Goal: Task Accomplishment & Management: Use online tool/utility

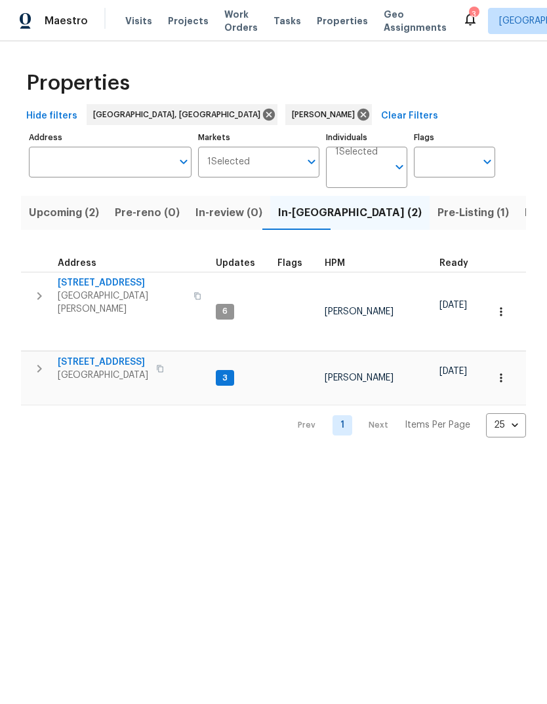
click at [437, 187] on div "Flags Flags" at bounding box center [454, 158] width 81 height 60
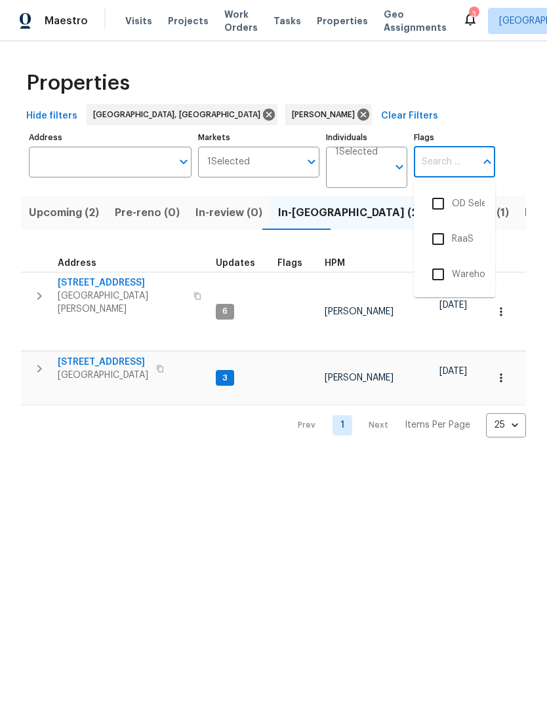
click at [356, 254] on th "HPM" at bounding box center [376, 259] width 115 height 27
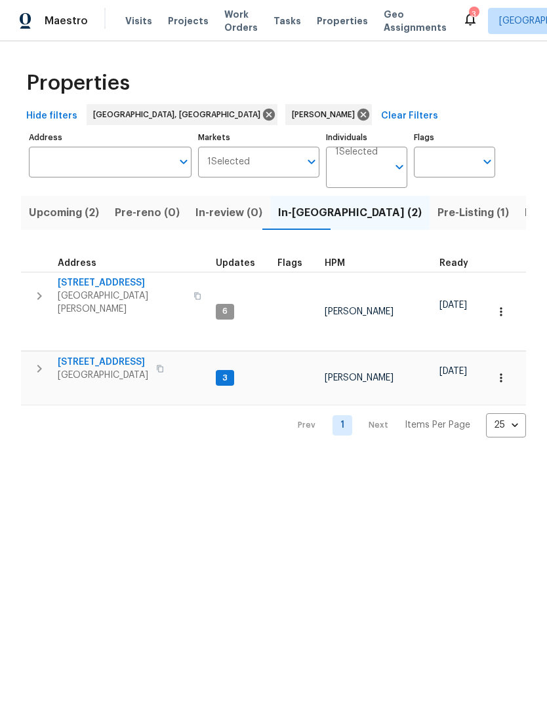
click at [524, 215] on span "Listed (12)" at bounding box center [551, 213] width 54 height 18
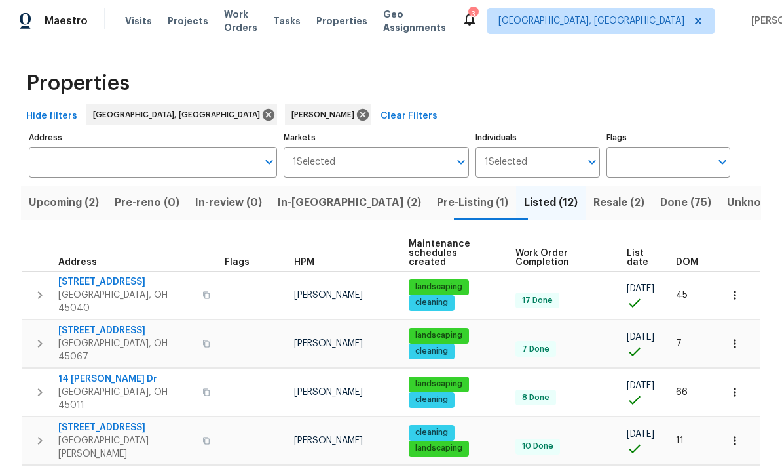
click at [39, 388] on icon "button" at bounding box center [40, 392] width 5 height 8
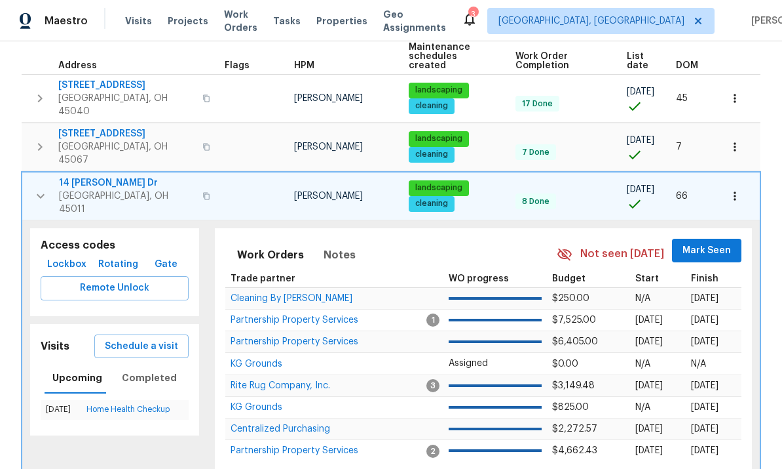
scroll to position [197, 0]
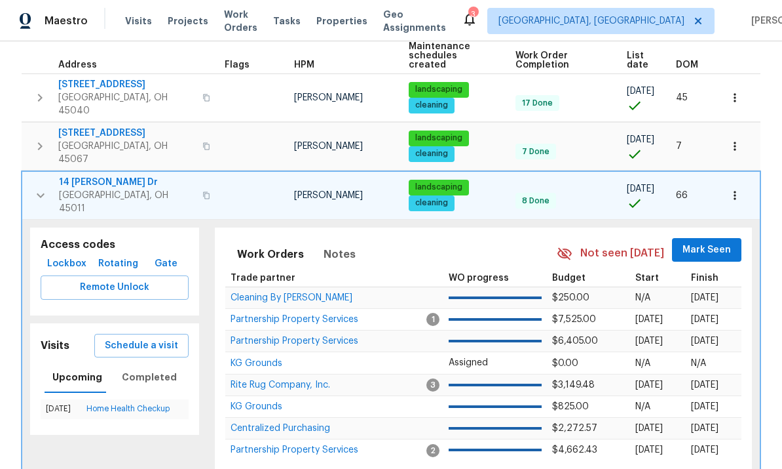
click at [163, 337] on span "Schedule a visit" at bounding box center [141, 345] width 73 height 16
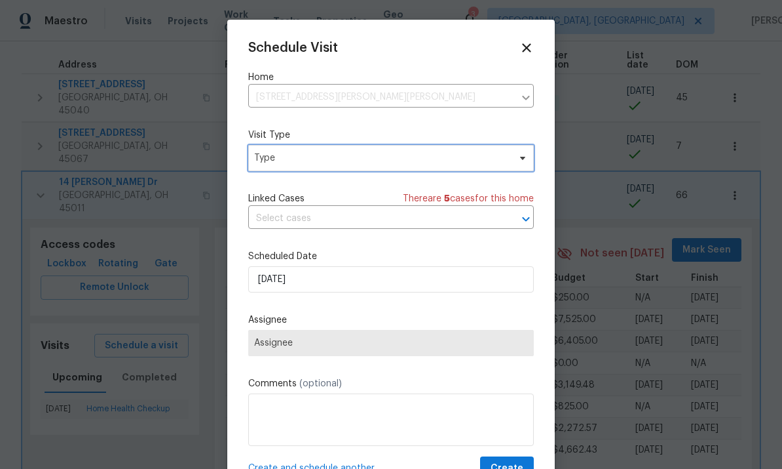
click at [364, 154] on span "Type" at bounding box center [381, 157] width 255 height 13
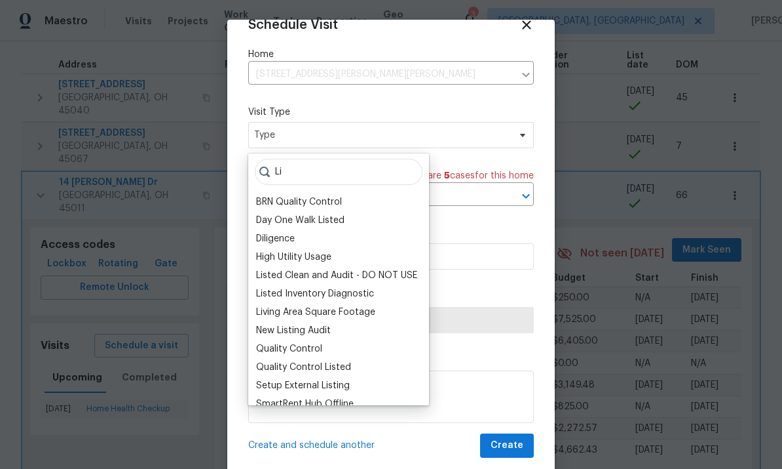
scroll to position [26, 0]
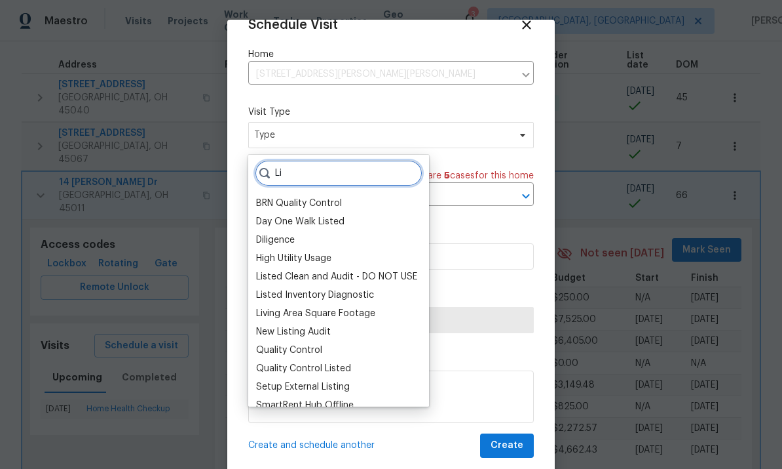
type input "Li"
click at [364, 290] on div "Listed Inventory Diagnostic" at bounding box center [315, 294] width 118 height 13
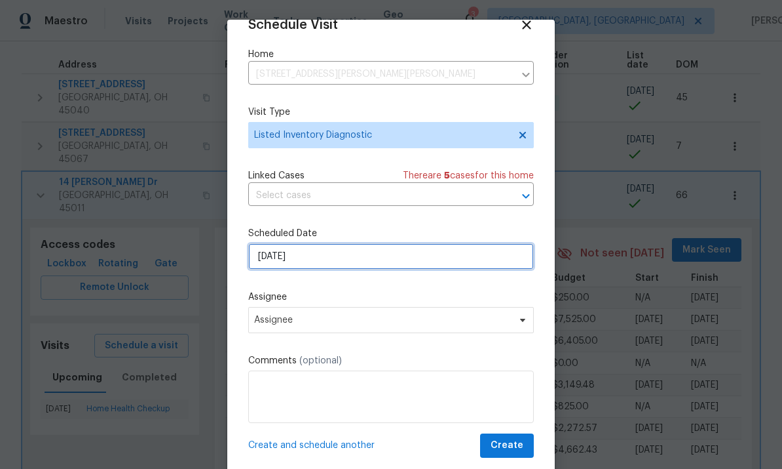
click at [378, 256] on input "[DATE]" at bounding box center [391, 256] width 286 height 26
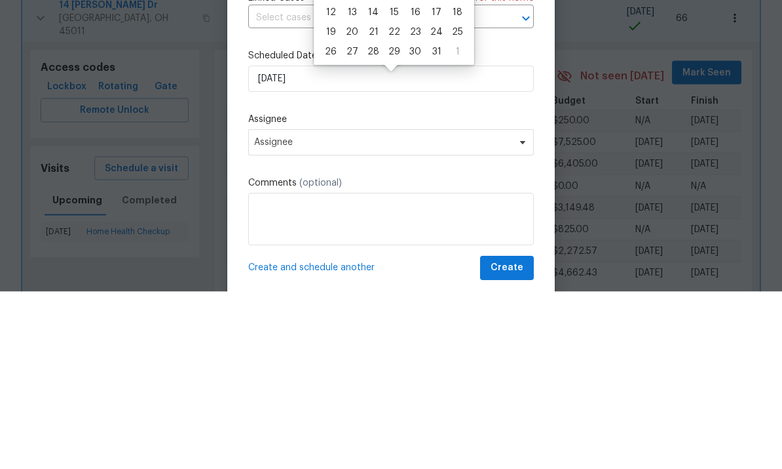
scroll to position [49, 0]
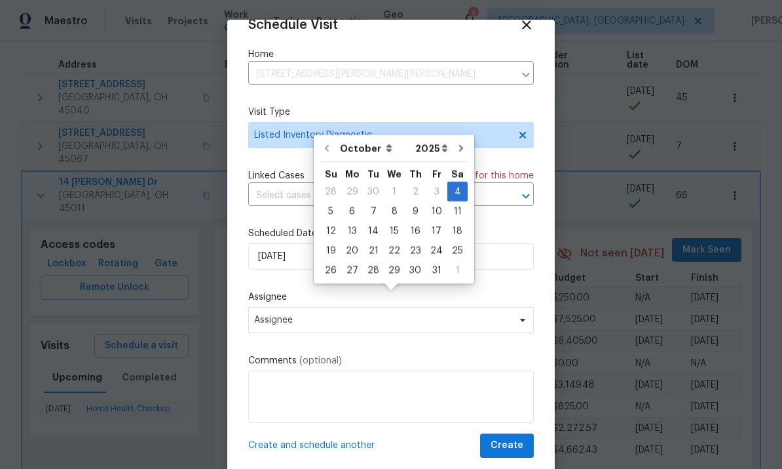
click at [376, 321] on span "Assignee" at bounding box center [382, 320] width 257 height 10
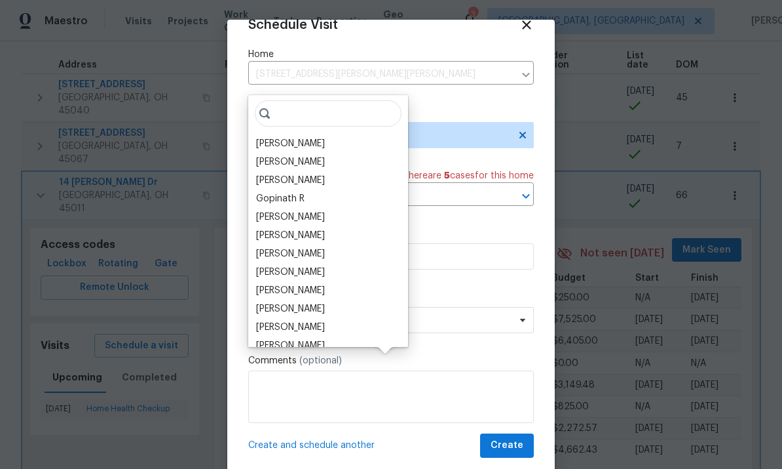
click at [311, 134] on div "[PERSON_NAME]" at bounding box center [328, 143] width 152 height 18
click at [284, 137] on div "[PERSON_NAME]" at bounding box center [290, 143] width 69 height 13
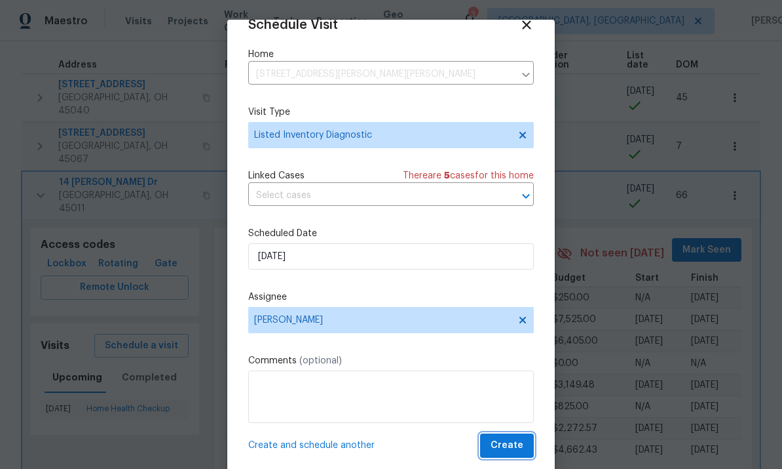
click at [512, 441] on span "Create" at bounding box center [507, 445] width 33 height 16
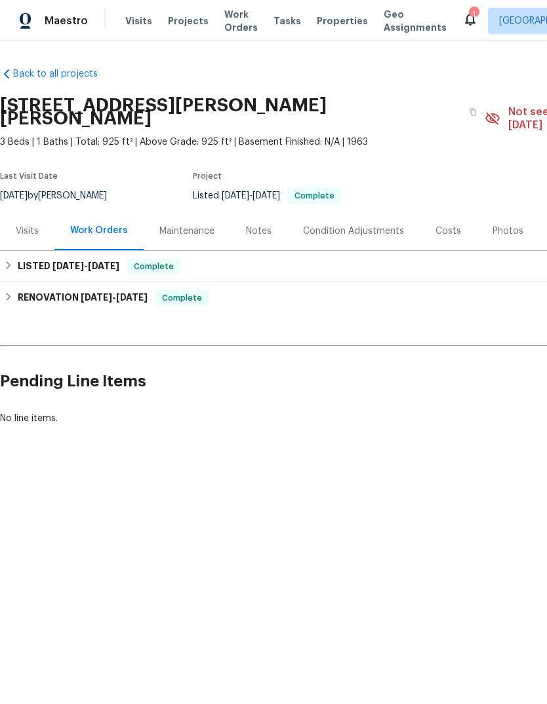
click at [265, 225] on div "Notes" at bounding box center [259, 231] width 26 height 13
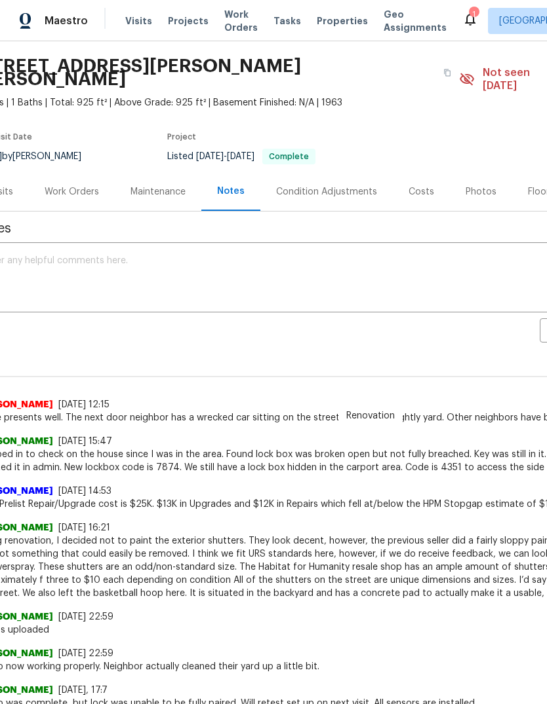
scroll to position [41, 15]
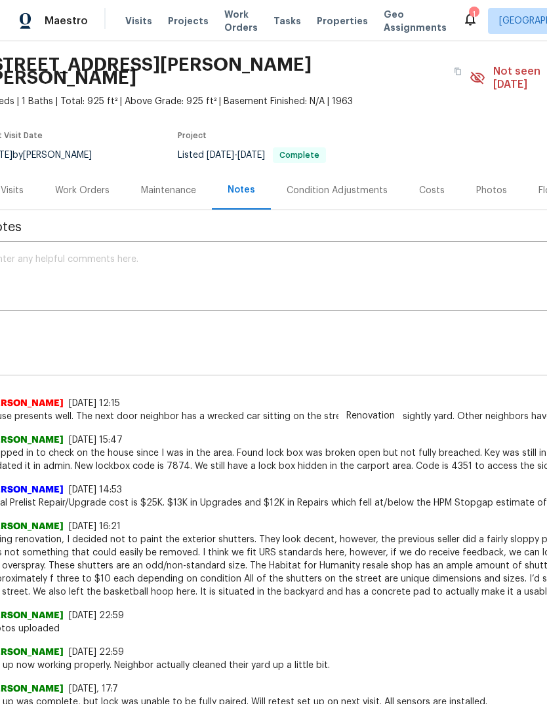
click at [83, 184] on div "Work Orders" at bounding box center [82, 190] width 54 height 13
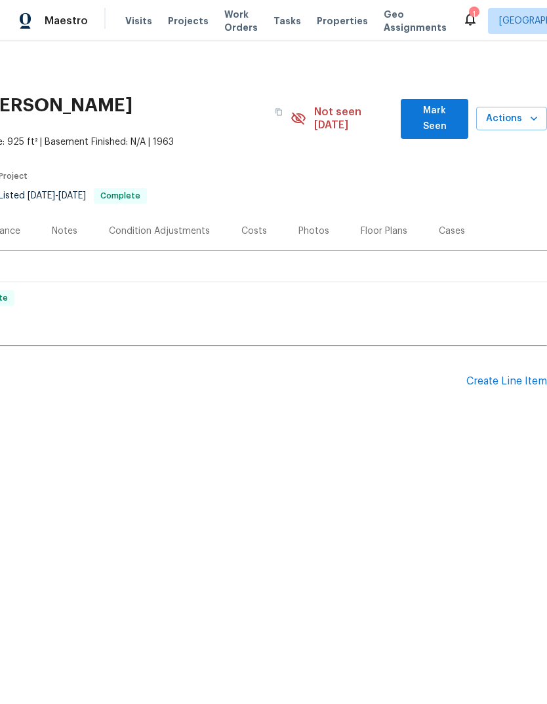
scroll to position [0, 194]
click at [494, 375] on div "Create Line Item" at bounding box center [506, 381] width 81 height 12
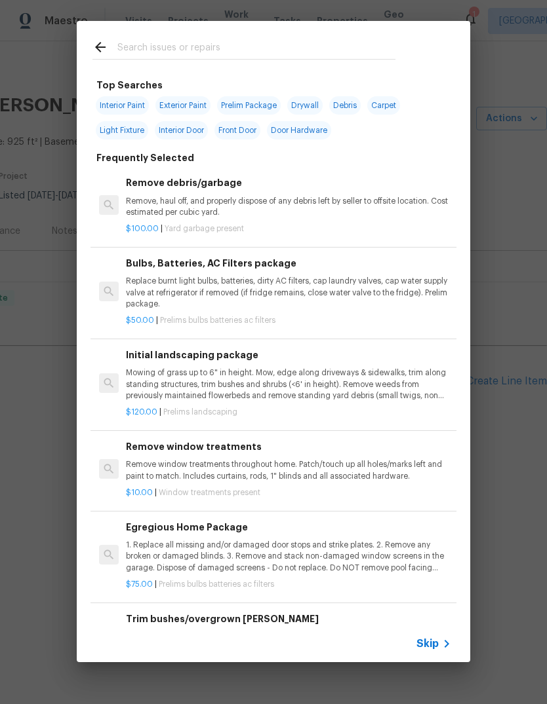
click at [139, 59] on input "text" at bounding box center [256, 49] width 278 height 20
type input "Land"
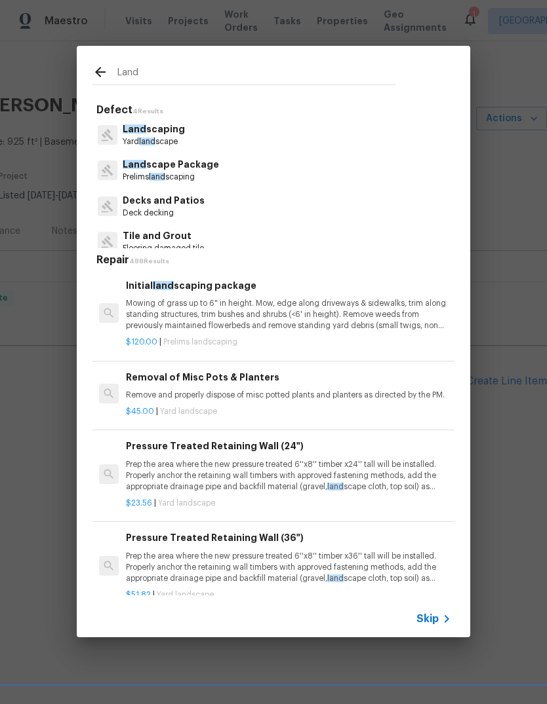
click at [137, 137] on p "Yard land scape" at bounding box center [154, 141] width 62 height 11
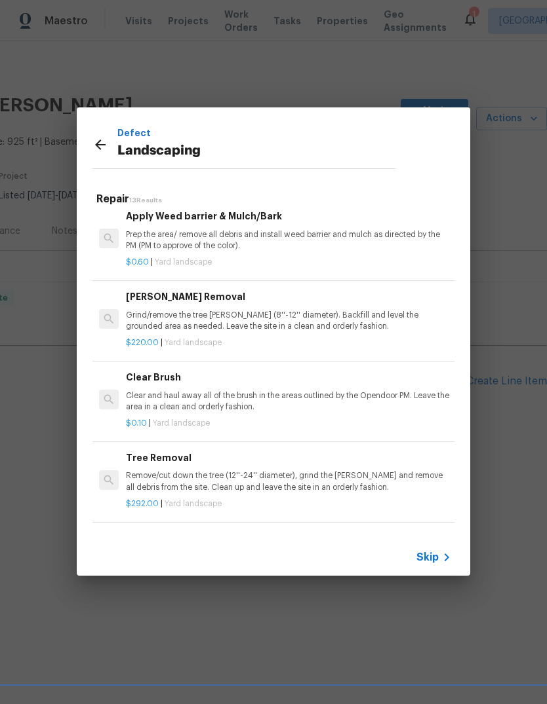
scroll to position [341, 0]
click at [147, 391] on p "Clear and haul away all of the brush in the areas outlined by the Opendoor PM. …" at bounding box center [288, 402] width 325 height 22
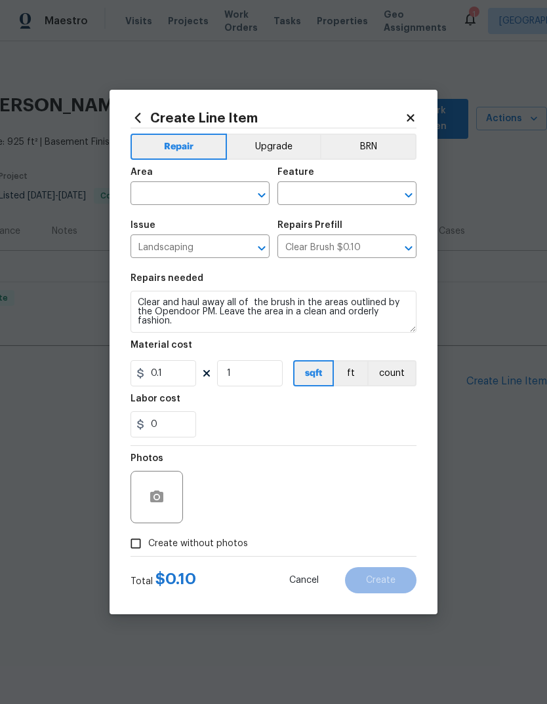
click at [153, 193] on input "text" at bounding box center [181, 195] width 102 height 20
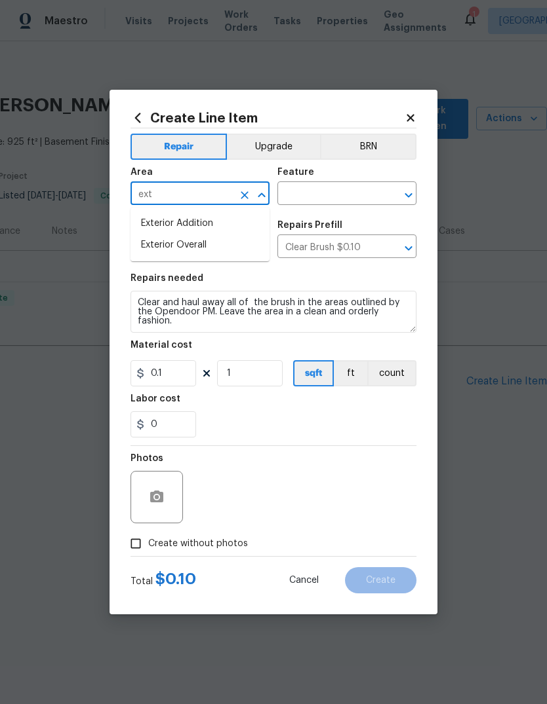
click at [163, 255] on li "Exterior Overall" at bounding box center [199, 246] width 139 height 22
type input "Exterior Overall"
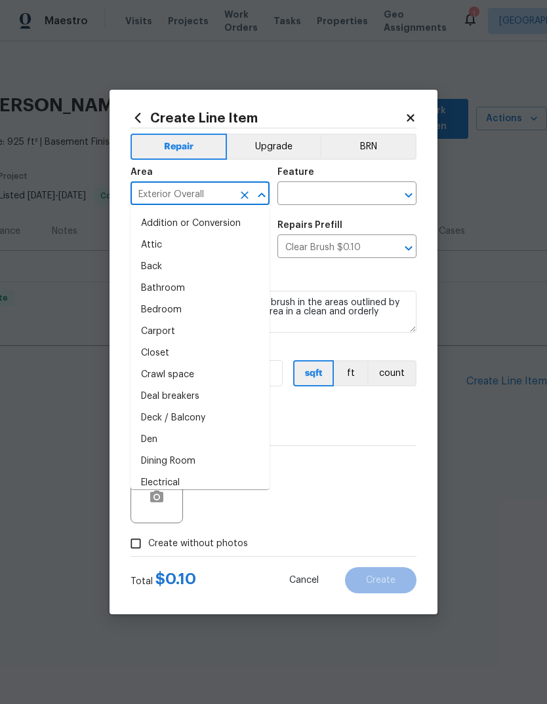
click at [336, 190] on input "text" at bounding box center [328, 195] width 102 height 20
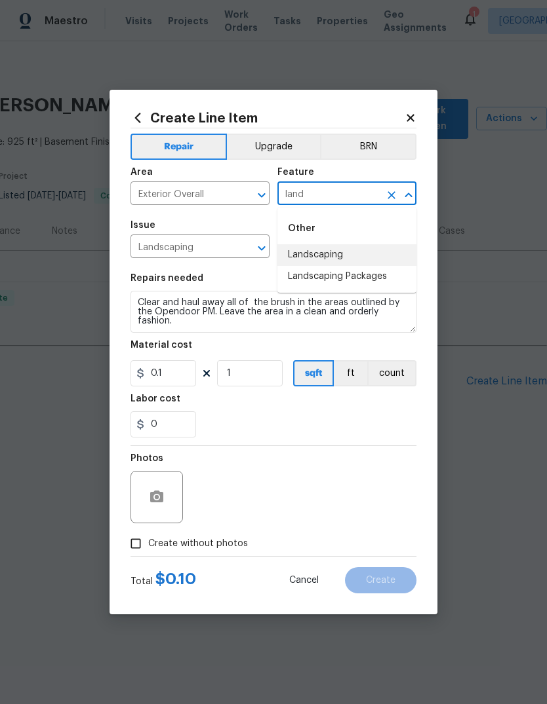
click at [311, 254] on li "Landscaping" at bounding box center [346, 255] width 139 height 22
type input "Landscaping"
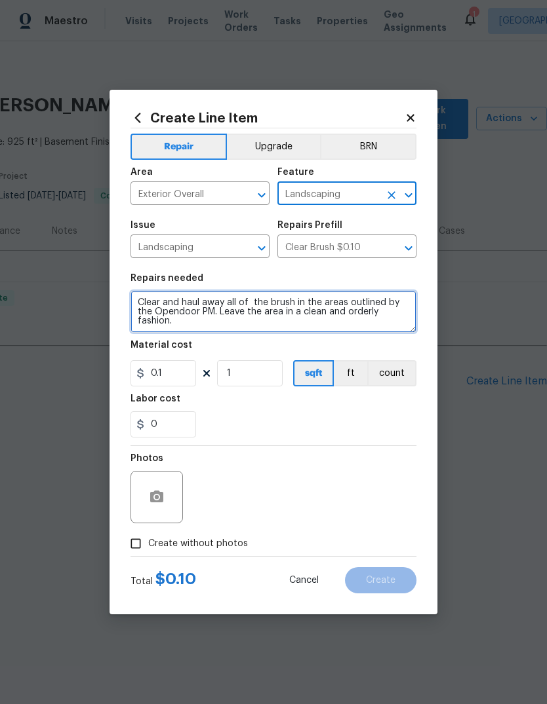
click at [218, 308] on textarea "Clear and haul away all of the brush in the areas outlined by the Opendoor PM. …" at bounding box center [273, 312] width 286 height 42
click at [218, 307] on textarea "Clear and haul away all of the brush in the areas outlined by the Opendoor PM. …" at bounding box center [273, 312] width 286 height 42
click at [229, 309] on textarea "Clear and haul away all of the brush in the areas outlined by the Opendoor PM. …" at bounding box center [273, 312] width 286 height 42
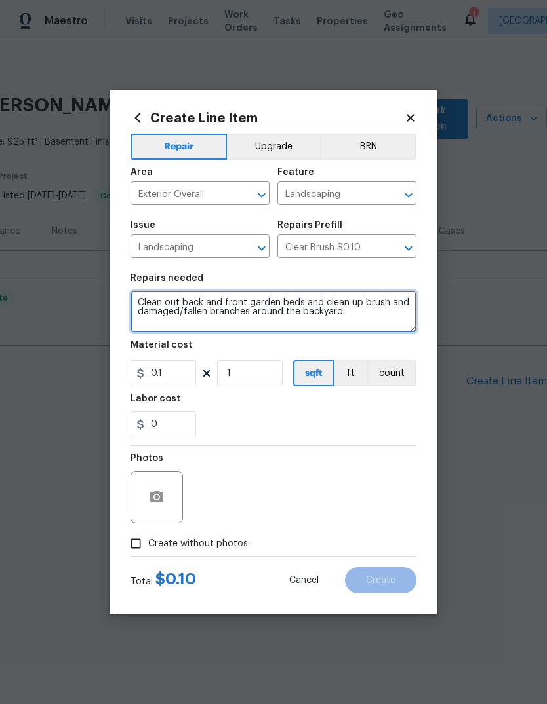
click at [301, 301] on textarea "Clean out back and front garden beds and clean up brush and damaged/fallen bran…" at bounding box center [273, 312] width 286 height 42
click at [299, 299] on textarea "Clean out back and front garden beds spray for weedsand clean up brush and dama…" at bounding box center [273, 312] width 286 height 42
click at [385, 301] on textarea "Clean out back and front garden beds…….spray for weedsand clean up brush and da…" at bounding box center [273, 312] width 286 height 42
click at [178, 324] on textarea "Clean out back and front garden beds…….spray for weeds….. clean up brush and da…" at bounding box center [273, 312] width 286 height 42
click at [201, 332] on textarea "Clean out back and front garden beds…….spray for weeds….. clean up brush and da…" at bounding box center [273, 312] width 286 height 42
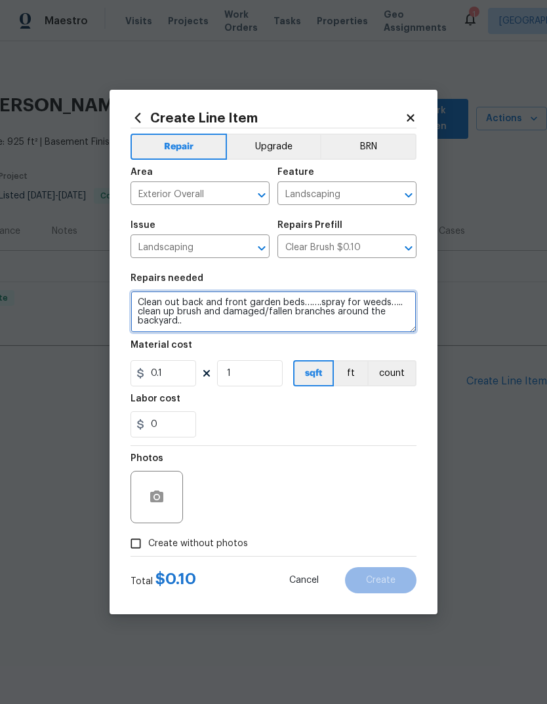
click at [201, 333] on textarea "Clean out back and front garden beds…….spray for weeds….. clean up brush and da…" at bounding box center [273, 312] width 286 height 42
click at [185, 320] on textarea "Clean out back and front garden beds…….spray for weeds….. clean up brush and da…" at bounding box center [273, 312] width 286 height 42
type textarea "Clean out back and front garden beds…….spray for weeds….. clean up brush and da…"
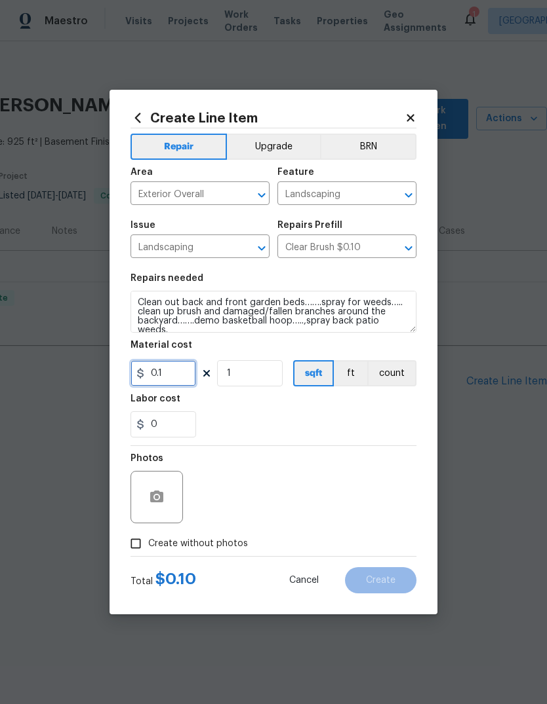
click at [169, 374] on input "0.1" at bounding box center [163, 373] width 66 height 26
type input "300"
click at [221, 430] on div "0" at bounding box center [273, 425] width 286 height 26
click at [139, 468] on input "Create without photos" at bounding box center [135, 543] width 25 height 25
click at [144, 468] on input "Create without photos" at bounding box center [135, 543] width 25 height 25
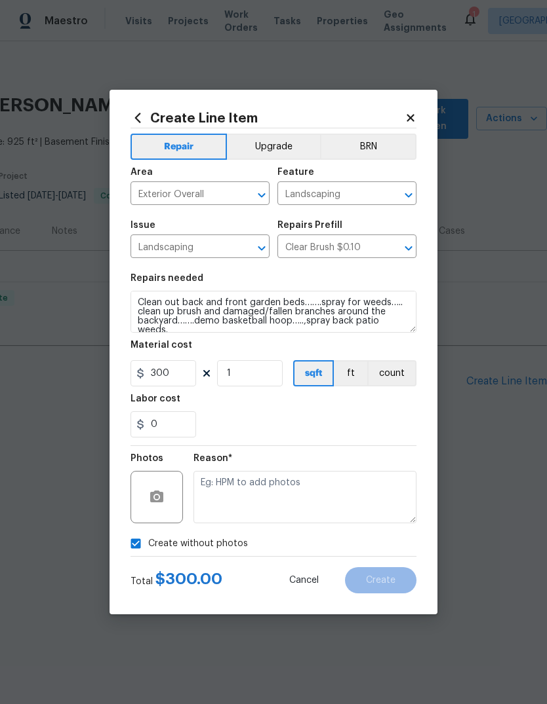
checkbox input "false"
click at [166, 468] on button "button" at bounding box center [156, 497] width 31 height 31
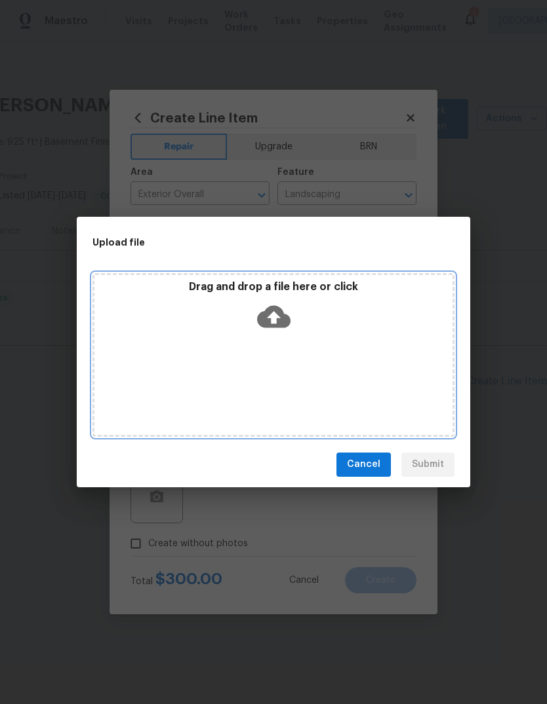
click at [292, 329] on div "Drag and drop a file here or click" at bounding box center [273, 308] width 358 height 56
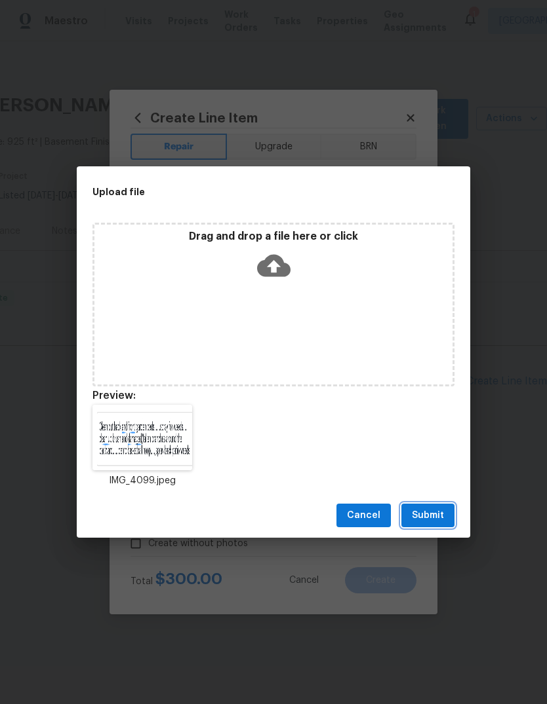
click at [438, 468] on span "Submit" at bounding box center [428, 516] width 32 height 16
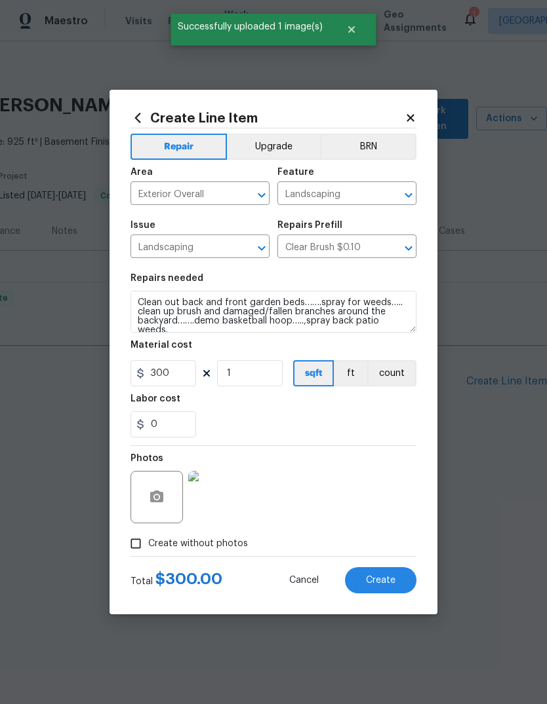
click at [389, 468] on span "Create" at bounding box center [380, 581] width 29 height 10
type input "0"
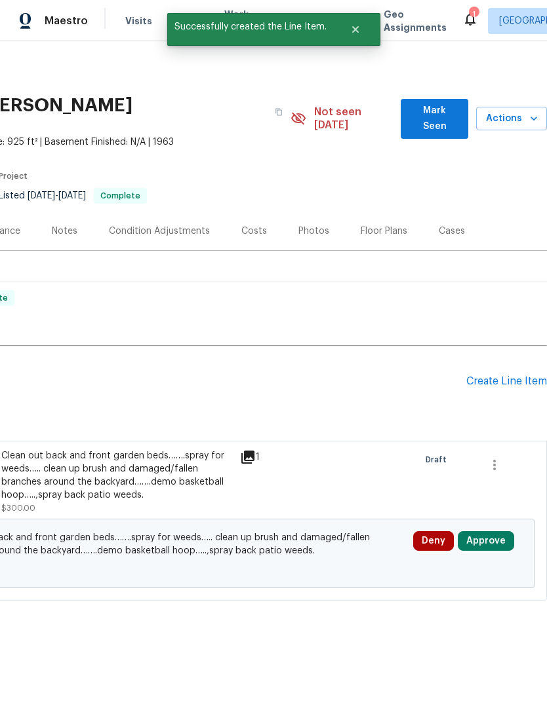
scroll to position [0, 194]
click at [494, 468] on button "Approve" at bounding box center [485, 541] width 56 height 20
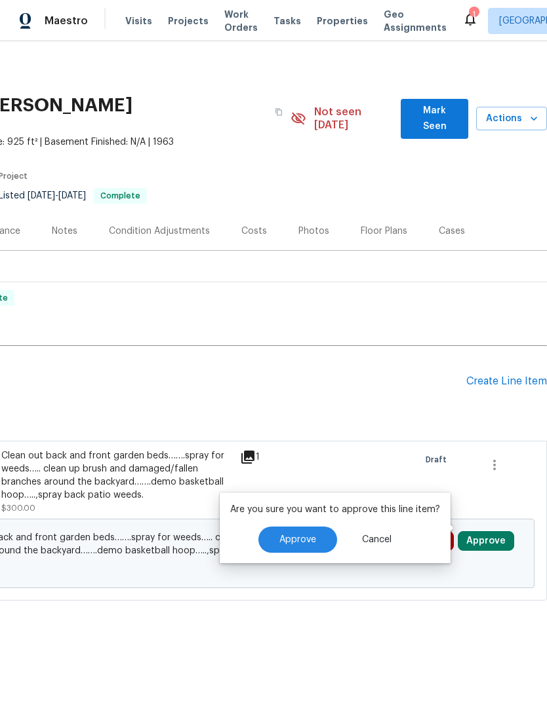
click at [317, 468] on button "Approve" at bounding box center [297, 540] width 79 height 26
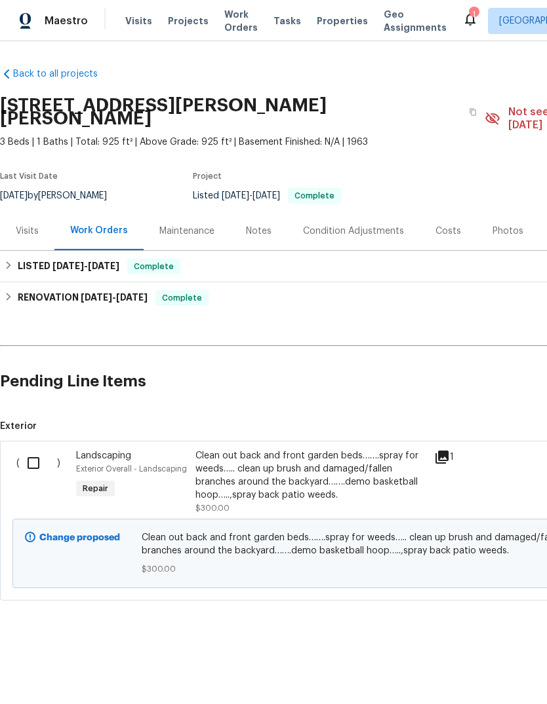
scroll to position [0, 0]
click at [29, 450] on input "checkbox" at bounding box center [38, 464] width 37 height 28
checkbox input "true"
click at [488, 468] on span "Create Work Order" at bounding box center [471, 672] width 87 height 16
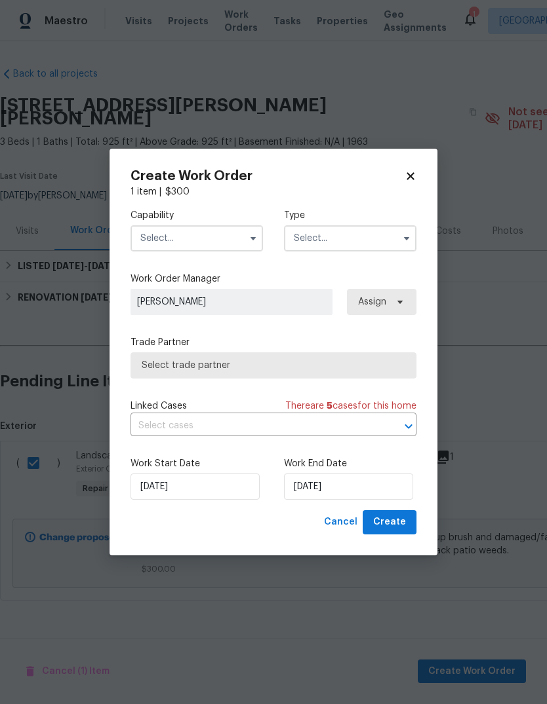
click at [221, 240] on input "text" at bounding box center [196, 238] width 132 height 26
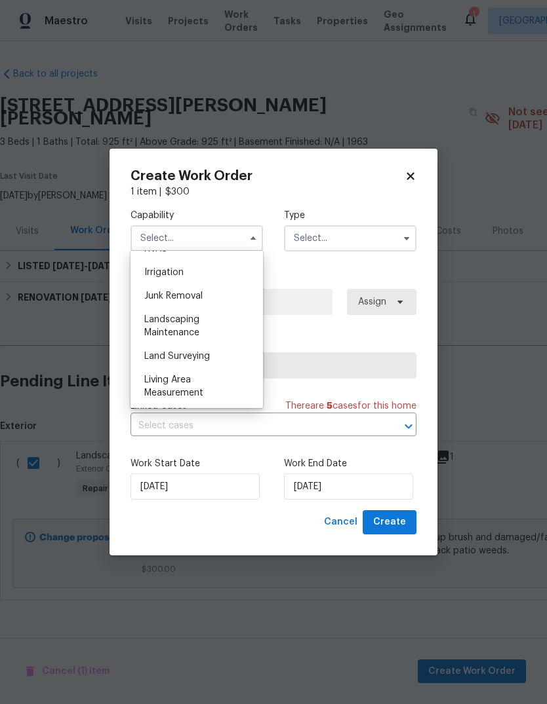
scroll to position [808, 0]
click at [220, 307] on div "Junk Removal" at bounding box center [197, 297] width 126 height 24
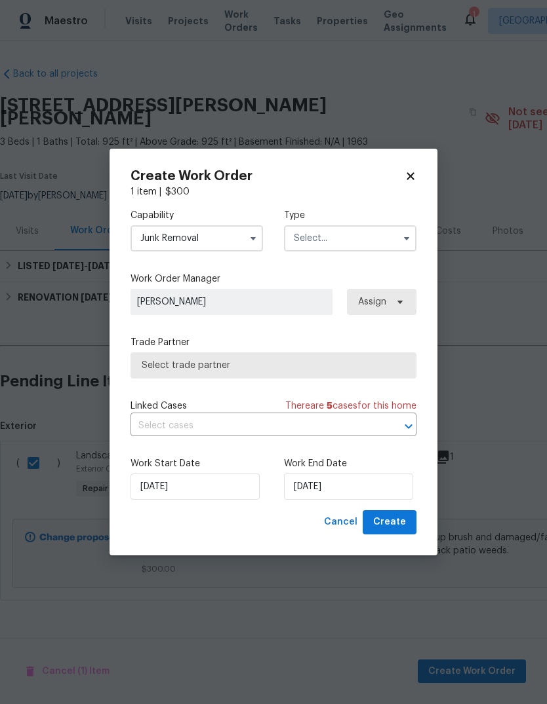
type input "Junk Removal"
click at [395, 238] on input "text" at bounding box center [350, 238] width 132 height 26
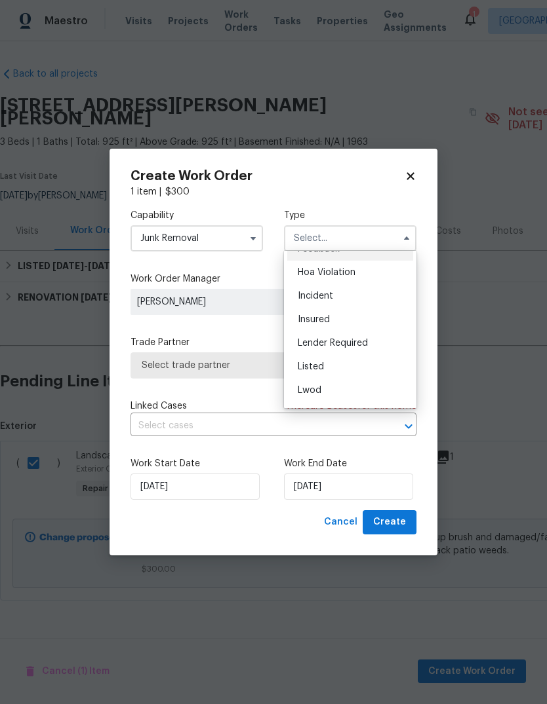
scroll to position [18, 0]
click at [358, 368] on div "Listed" at bounding box center [350, 367] width 126 height 24
type input "Listed"
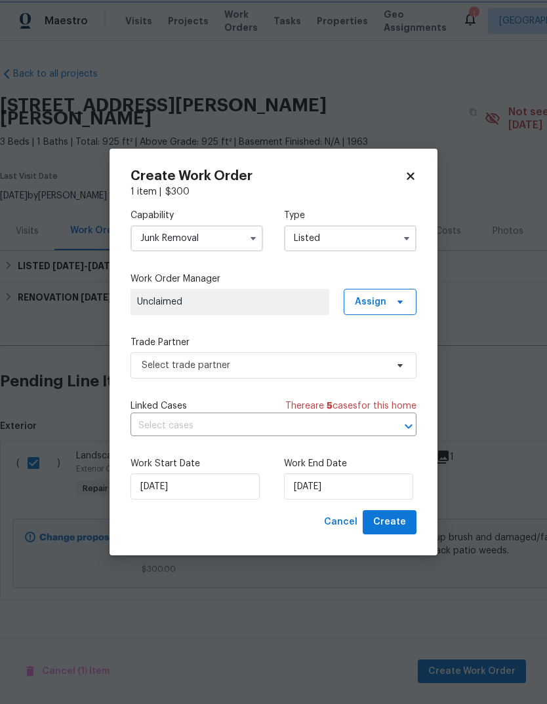
scroll to position [0, 0]
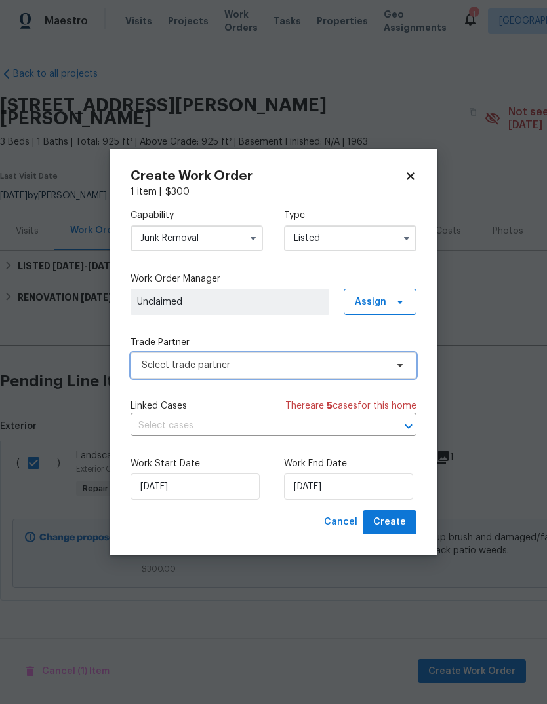
click at [351, 377] on span "Select trade partner" at bounding box center [273, 366] width 286 height 26
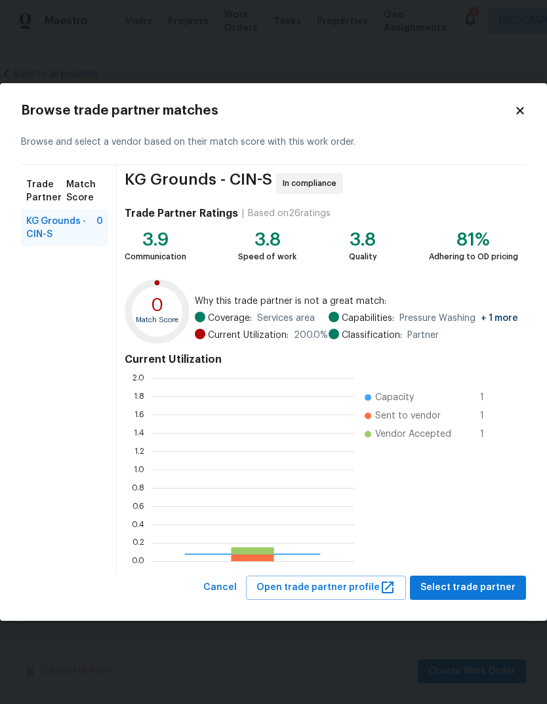
scroll to position [183, 203]
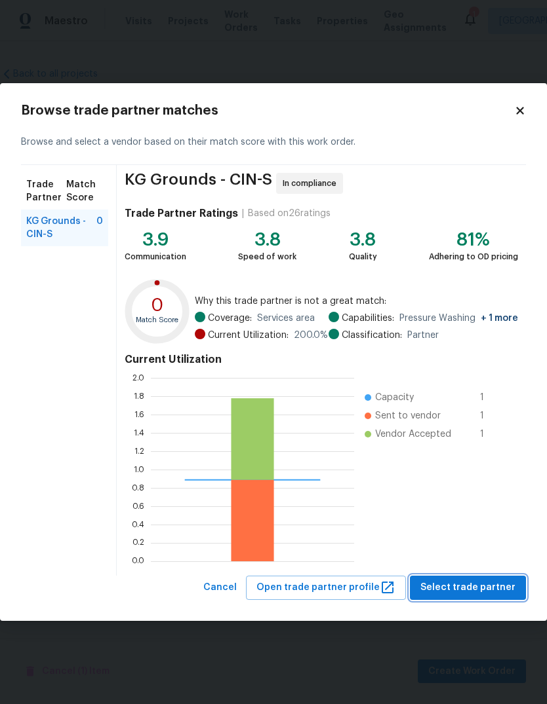
click at [476, 468] on span "Select trade partner" at bounding box center [467, 588] width 95 height 16
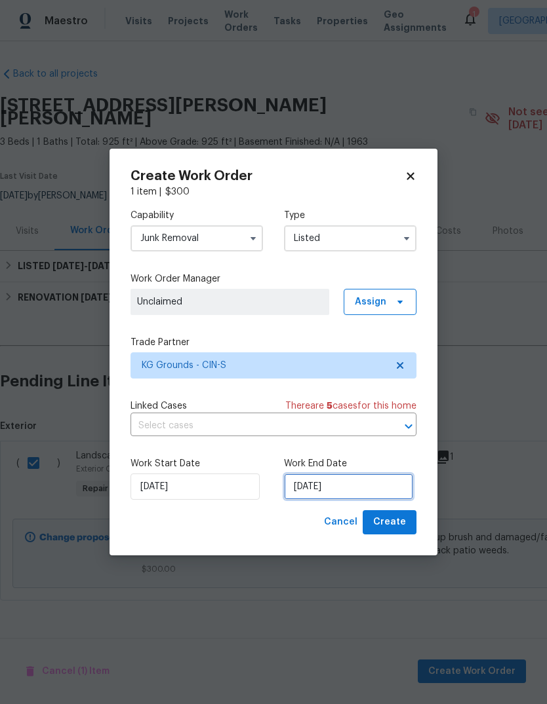
click at [368, 468] on input "[DATE]" at bounding box center [348, 487] width 129 height 26
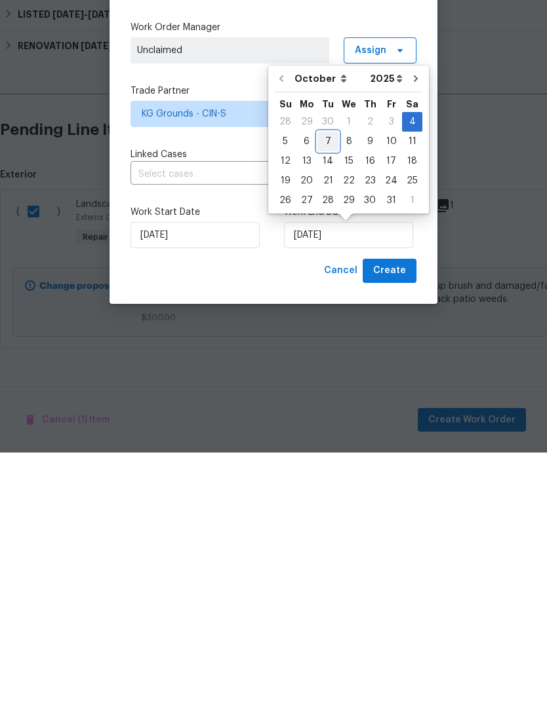
click at [329, 384] on div "7" at bounding box center [327, 393] width 21 height 18
type input "10/7/2025"
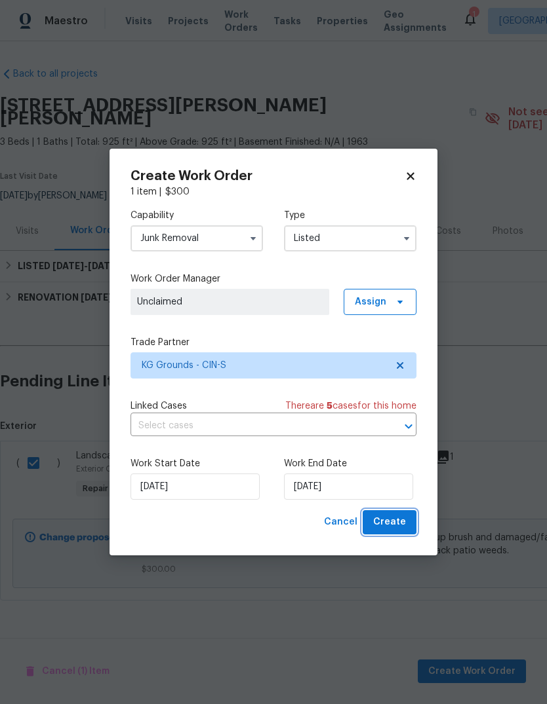
click at [387, 468] on span "Create" at bounding box center [389, 522] width 33 height 16
checkbox input "false"
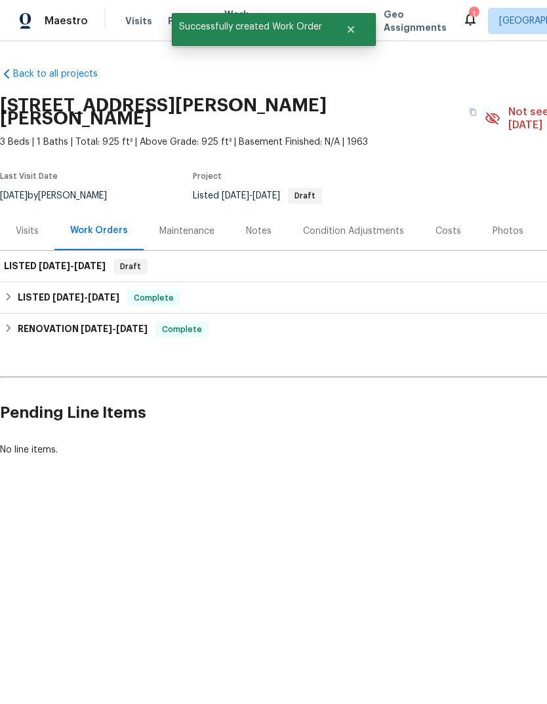
scroll to position [0, 0]
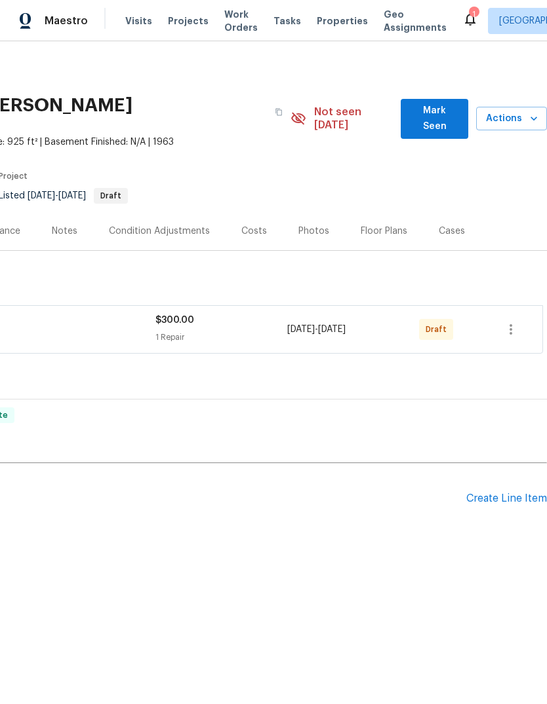
scroll to position [0, 194]
click at [512, 322] on icon "button" at bounding box center [511, 330] width 16 height 16
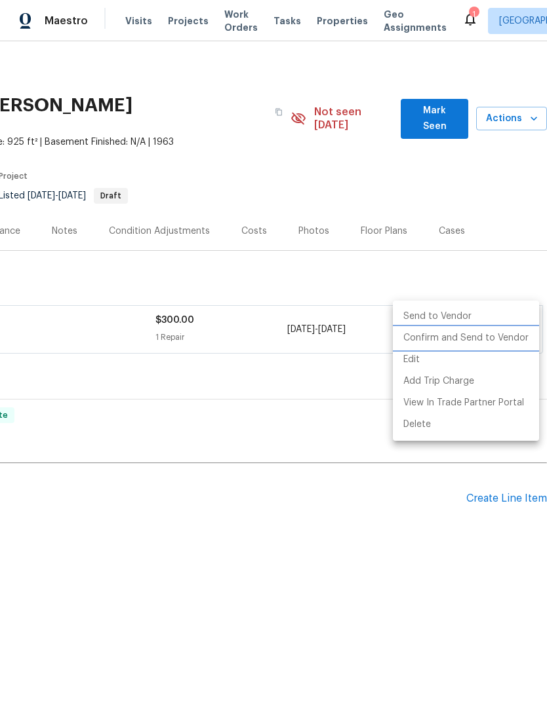
click at [499, 343] on li "Confirm and Send to Vendor" at bounding box center [466, 339] width 146 height 22
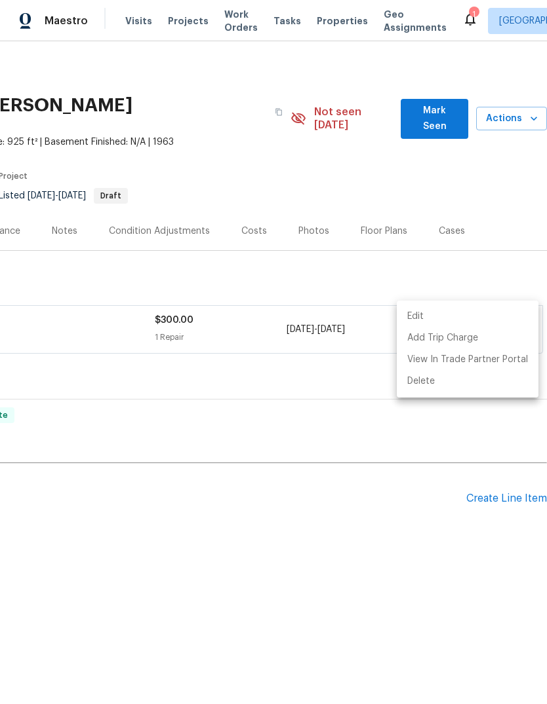
click at [21, 657] on div at bounding box center [273, 352] width 547 height 704
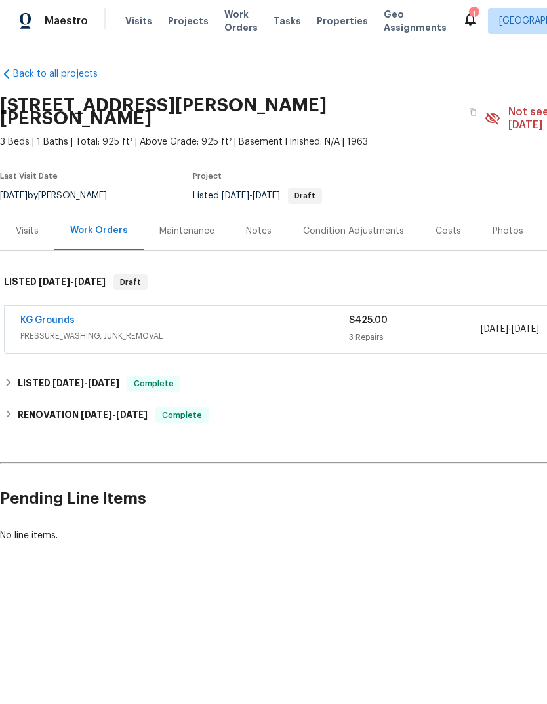
click at [66, 316] on link "KG Grounds" at bounding box center [47, 320] width 54 height 9
